Goal: Task Accomplishment & Management: Manage account settings

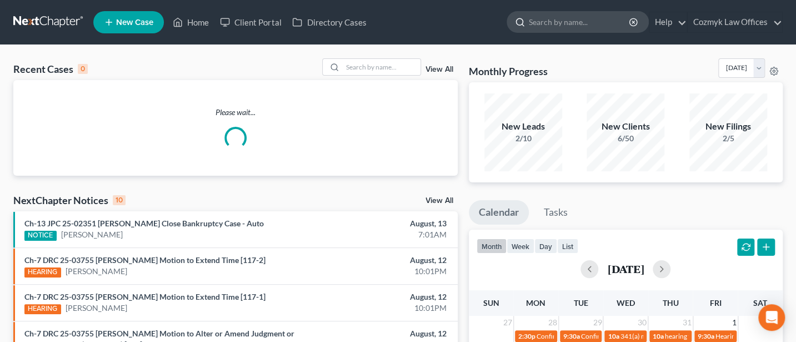
click at [549, 22] on input "search" at bounding box center [580, 22] width 102 height 21
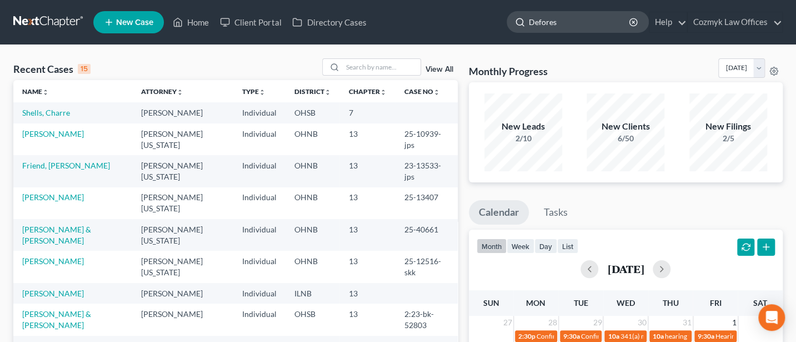
type input "[PERSON_NAME]"
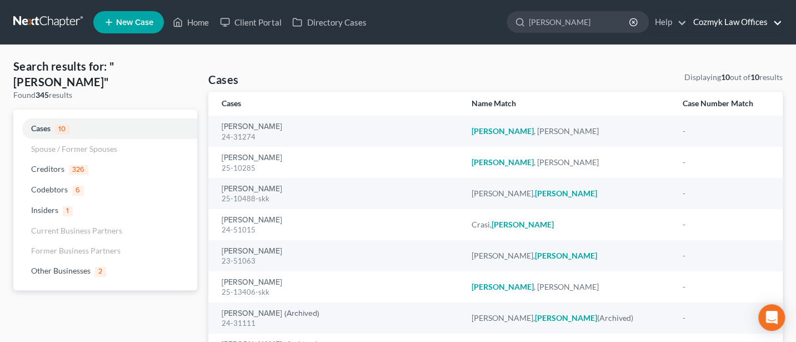
click at [726, 14] on link "Cozmyk Law Offices" at bounding box center [735, 22] width 94 height 20
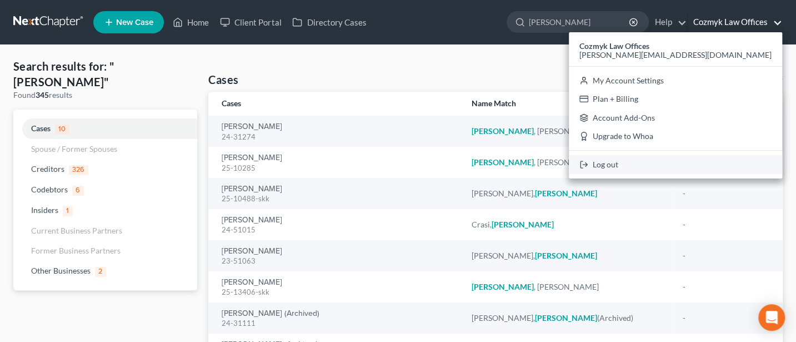
click at [713, 161] on link "Log out" at bounding box center [675, 164] width 213 height 19
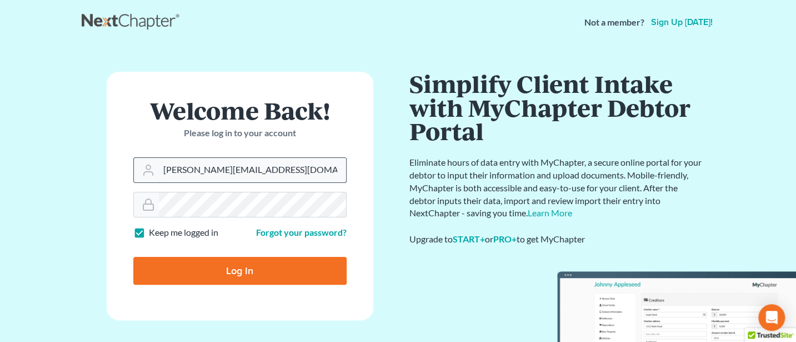
click at [245, 171] on input "Jann@cozmyklaw.com" at bounding box center [252, 170] width 187 height 24
type input "Jann@jwashingtonlaw.com"
click at [240, 258] on input "Log In" at bounding box center [239, 271] width 213 height 28
type input "Thinking..."
